Goal: Information Seeking & Learning: Learn about a topic

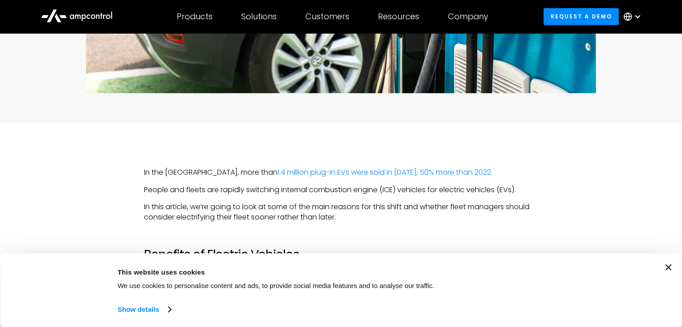
scroll to position [391, 0]
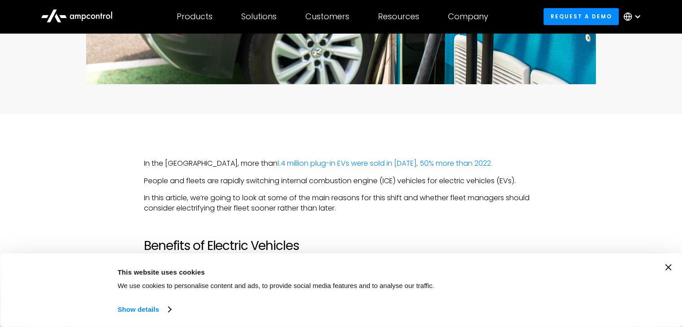
click at [669, 265] on icon "Close banner" at bounding box center [668, 268] width 6 height 6
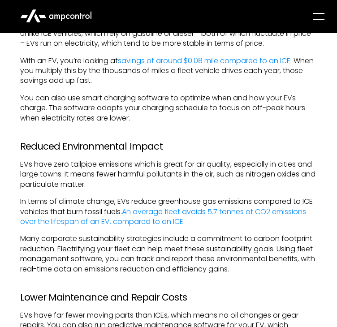
scroll to position [634, 0]
